Goal: Information Seeking & Learning: Learn about a topic

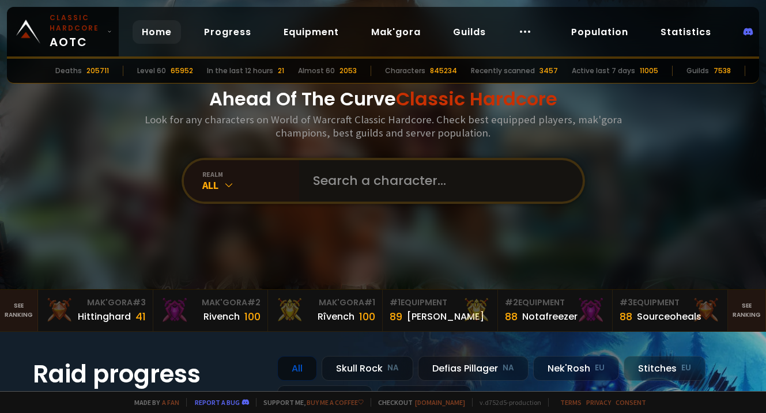
click at [345, 176] on input "text" at bounding box center [437, 180] width 263 height 41
type input "oars"
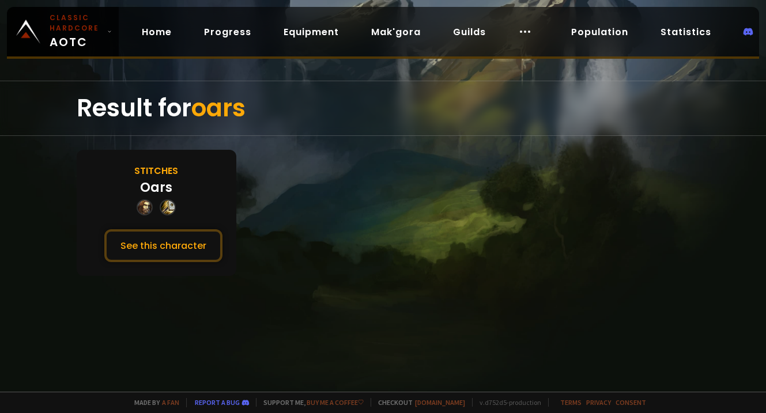
click at [157, 186] on div "Oars" at bounding box center [156, 187] width 32 height 19
click at [156, 169] on div "Stitches" at bounding box center [156, 171] width 44 height 14
click at [156, 237] on button "See this character" at bounding box center [163, 245] width 118 height 33
